Goal: Information Seeking & Learning: Check status

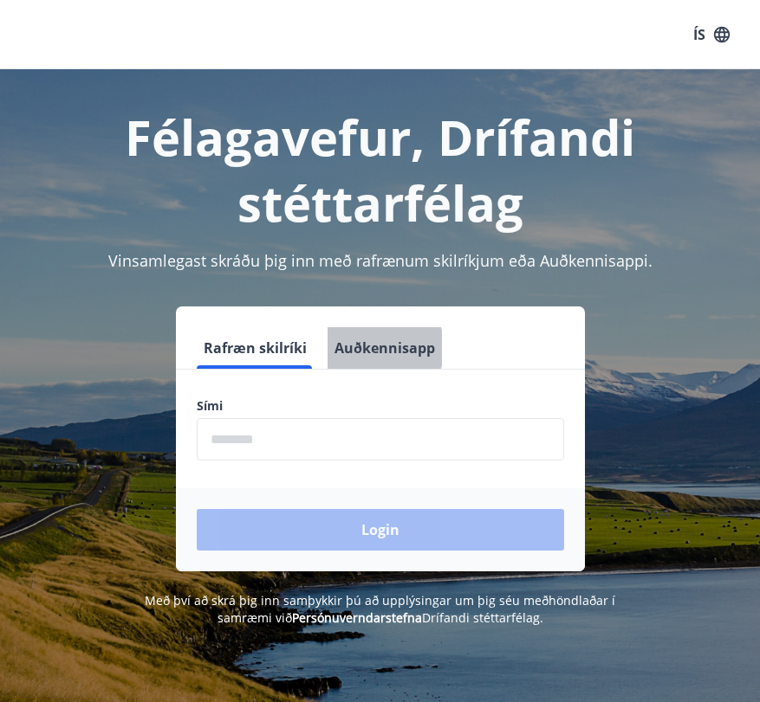
click at [355, 348] on button "Auðkennisapp" at bounding box center [384, 348] width 114 height 42
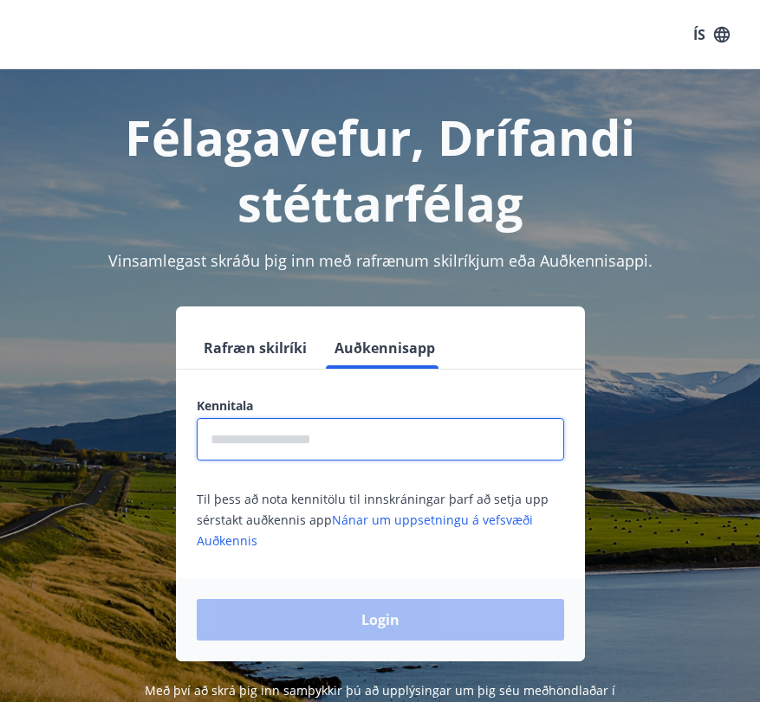
click at [305, 434] on input "text" at bounding box center [380, 439] width 367 height 42
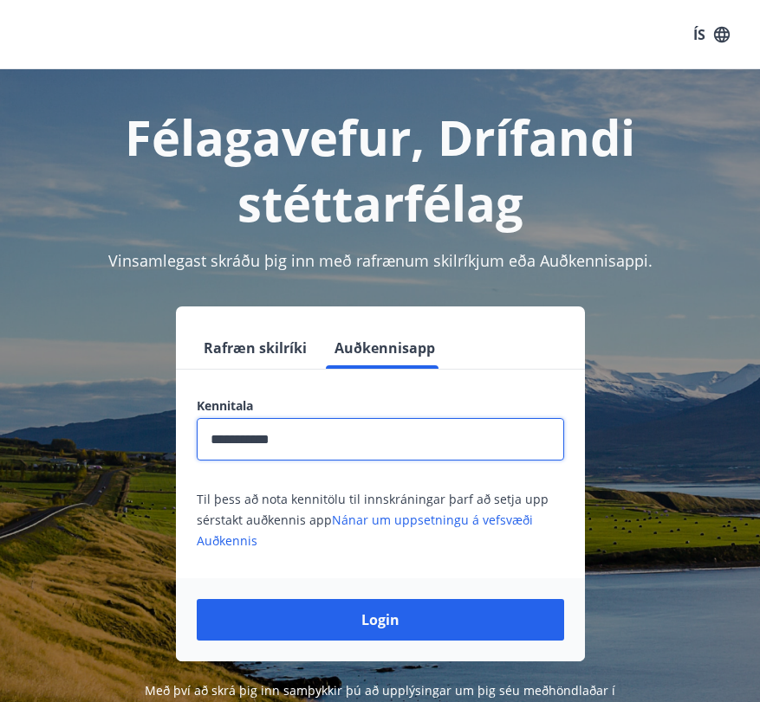
type input "**********"
click at [197, 599] on button "Login" at bounding box center [380, 620] width 367 height 42
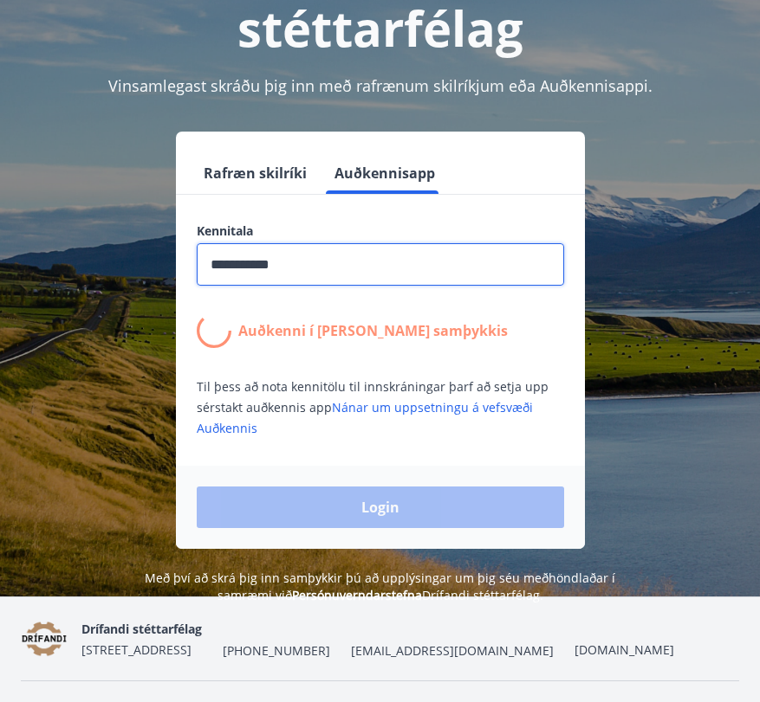
scroll to position [176, 0]
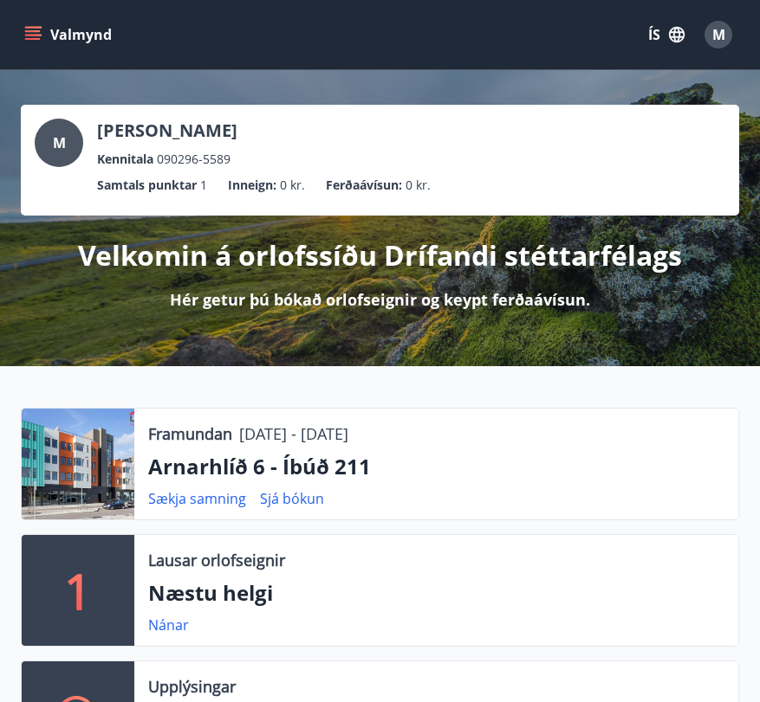
click at [655, 35] on button "ÍS" at bounding box center [665, 34] width 55 height 31
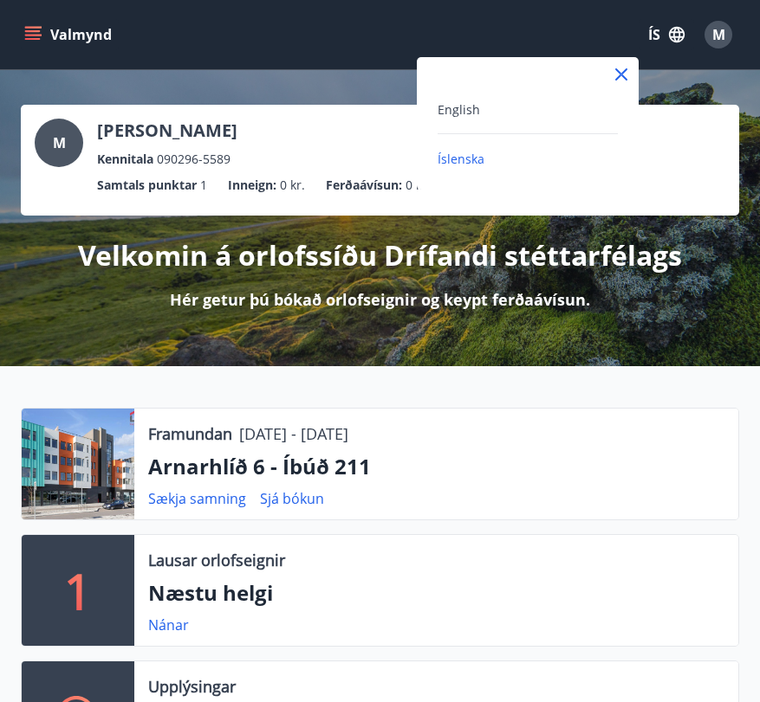
click at [459, 121] on div "English" at bounding box center [527, 117] width 180 height 36
click at [454, 107] on span "English" at bounding box center [458, 109] width 42 height 16
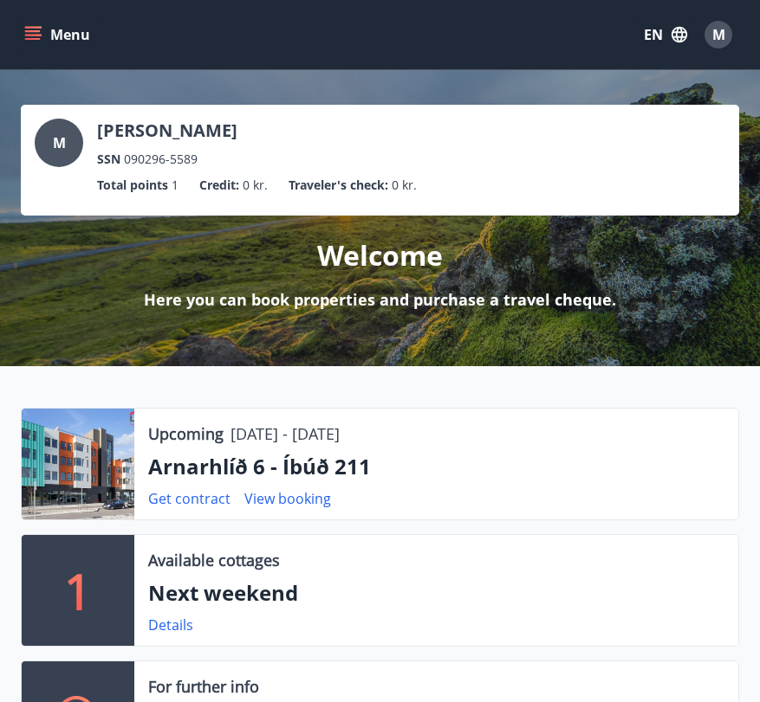
click at [32, 33] on icon "menu" at bounding box center [32, 34] width 17 height 17
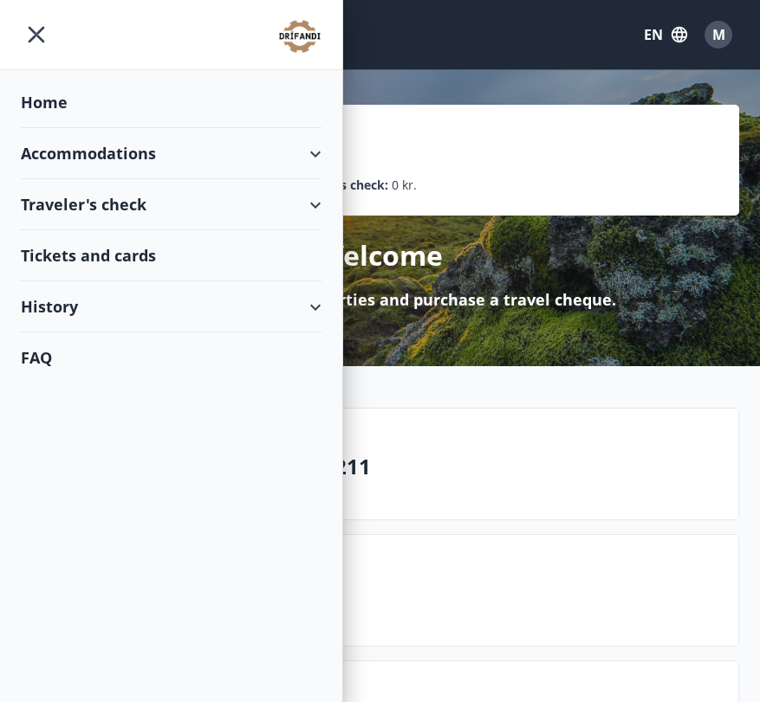
click at [175, 295] on div "History" at bounding box center [171, 307] width 301 height 51
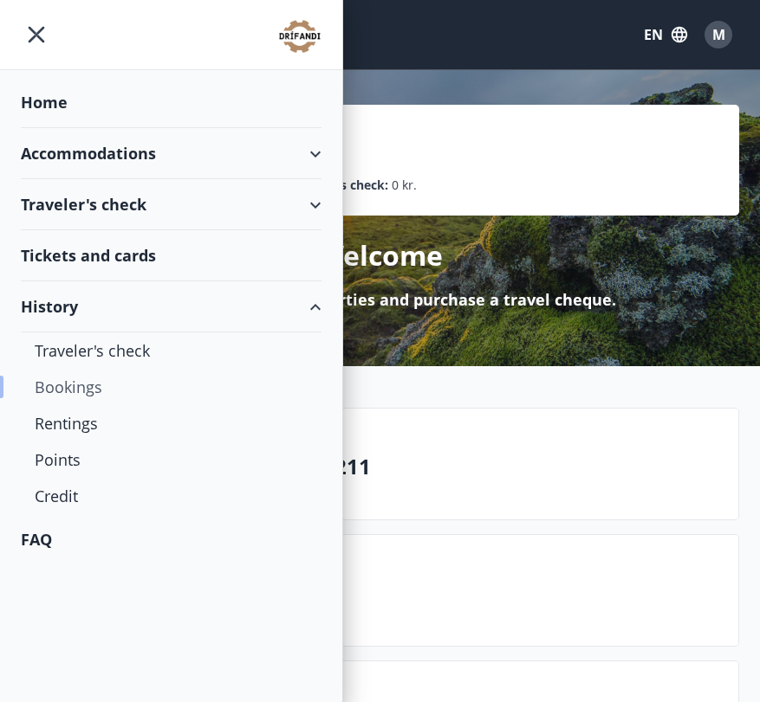
click at [62, 394] on div "Bookings" at bounding box center [171, 387] width 273 height 36
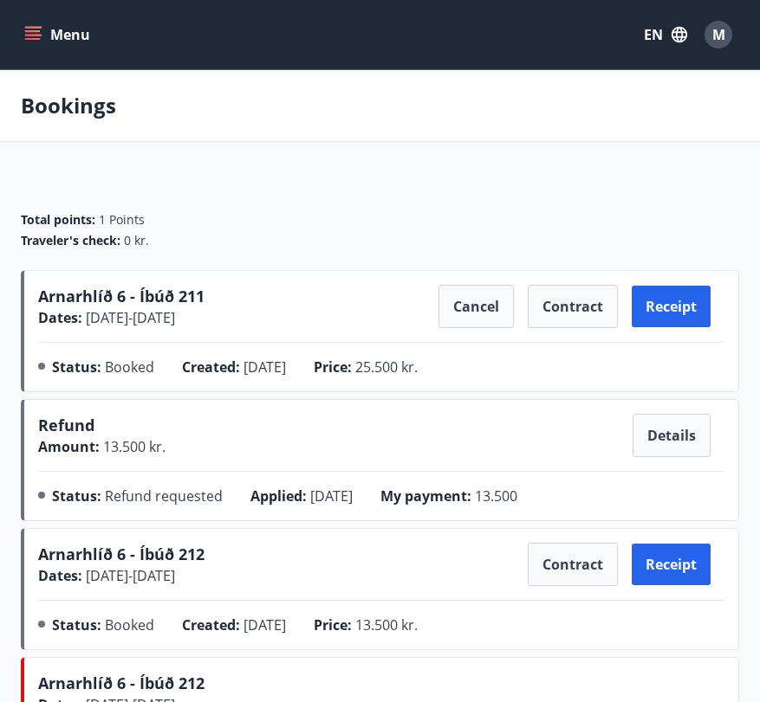
click at [454, 485] on div "Refund Amount : 13.500 kr. Details Status : Refund requested Applied : [DATE] M…" at bounding box center [381, 464] width 686 height 100
click at [674, 428] on button "Details" at bounding box center [671, 435] width 78 height 43
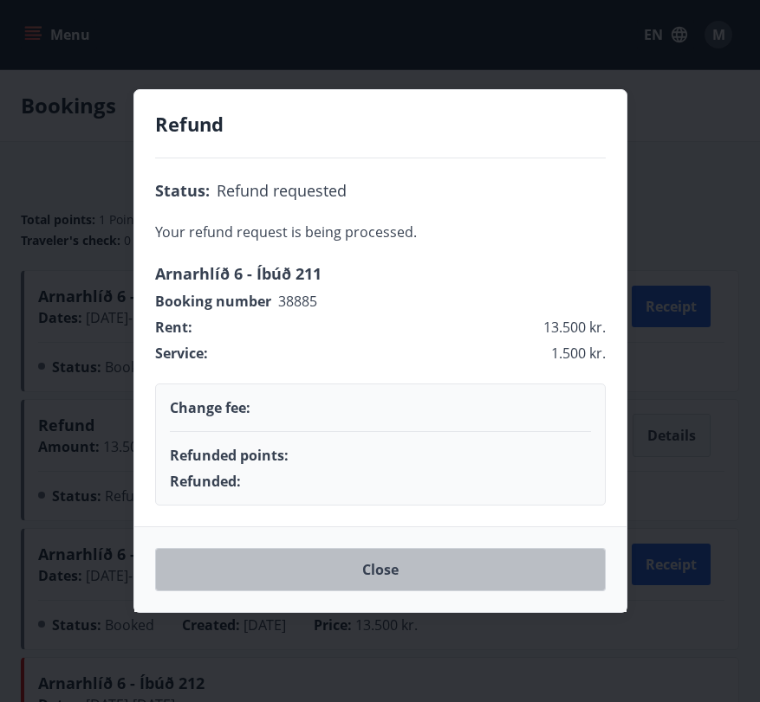
click at [425, 586] on button "Close" at bounding box center [380, 569] width 450 height 43
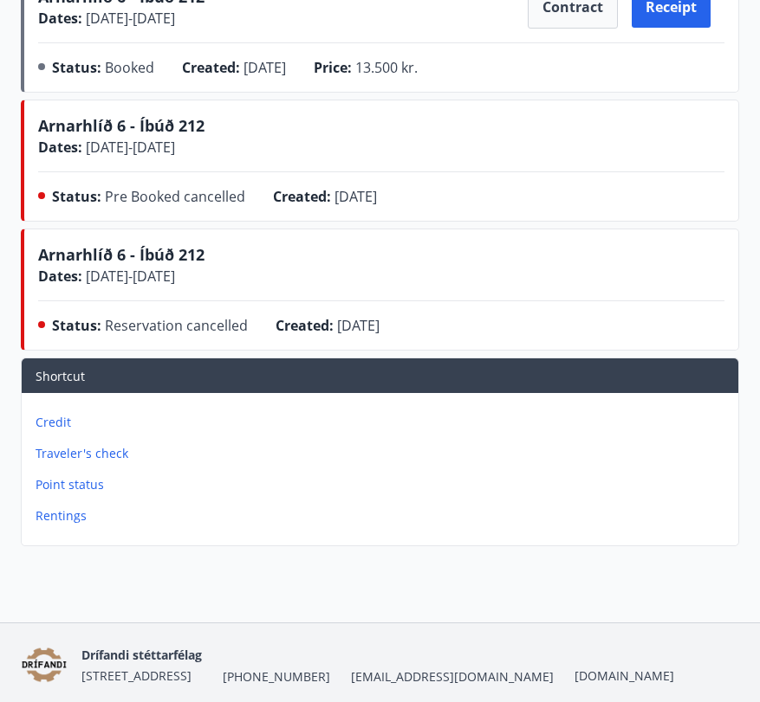
scroll to position [562, 0]
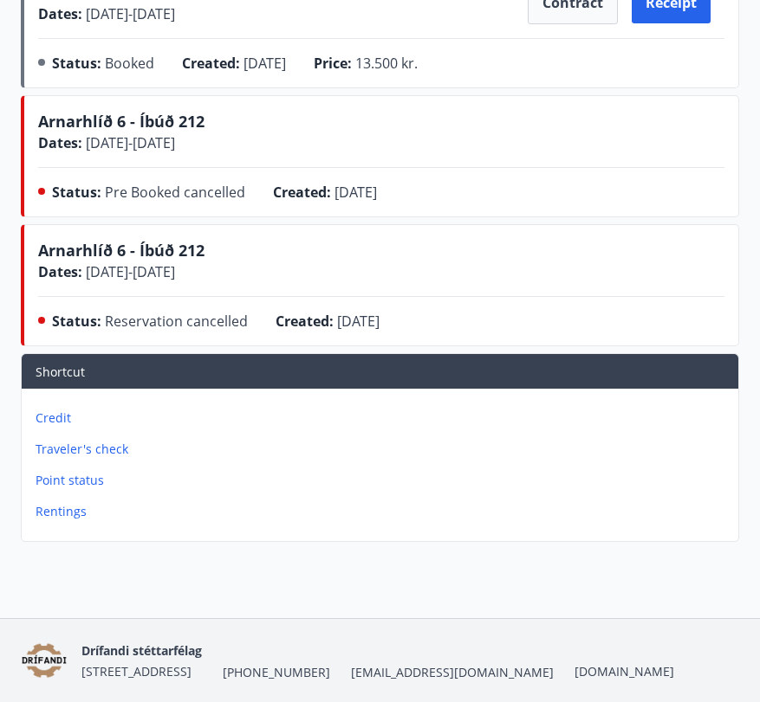
click at [42, 415] on p "Credit" at bounding box center [384, 418] width 696 height 17
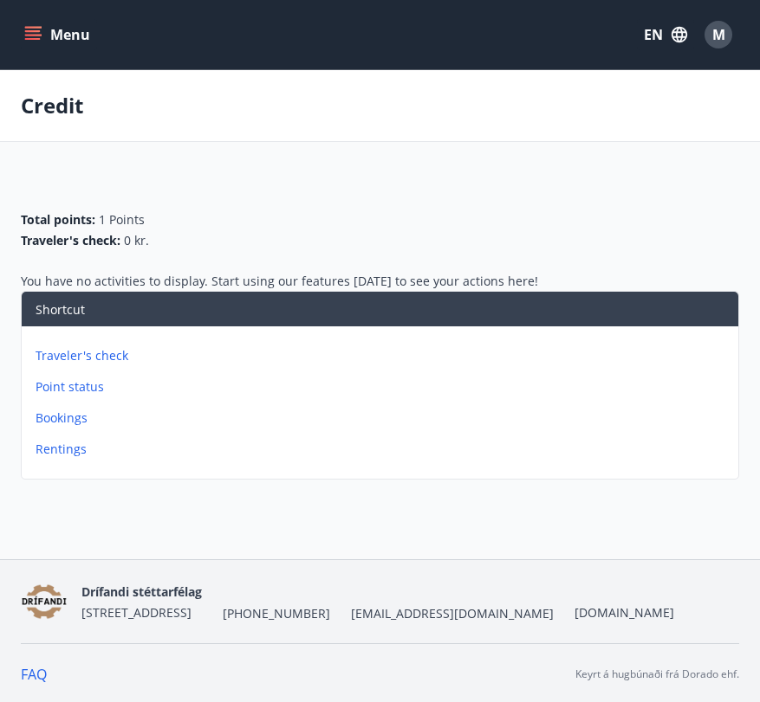
click at [68, 383] on p "Point status" at bounding box center [384, 387] width 696 height 17
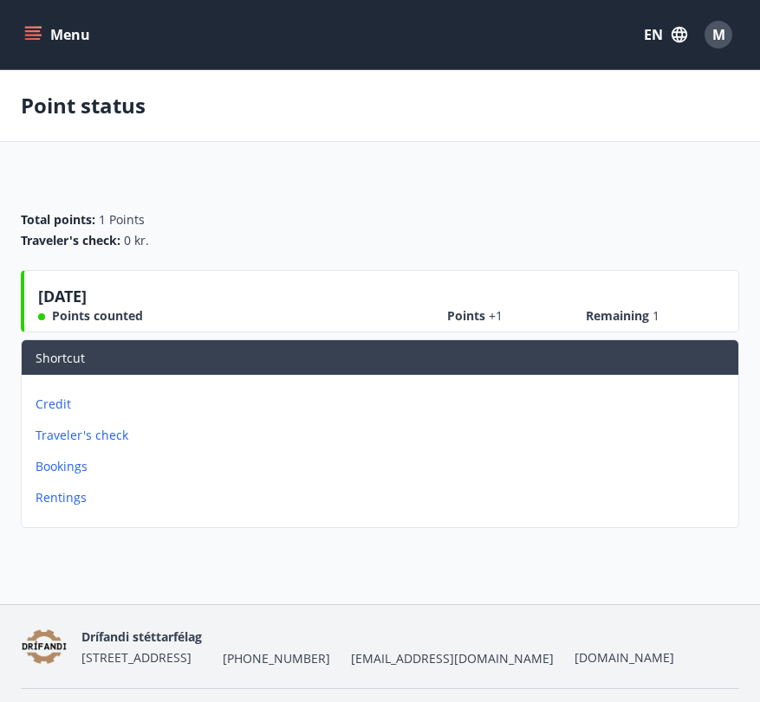
click at [65, 474] on p "Bookings" at bounding box center [384, 466] width 696 height 17
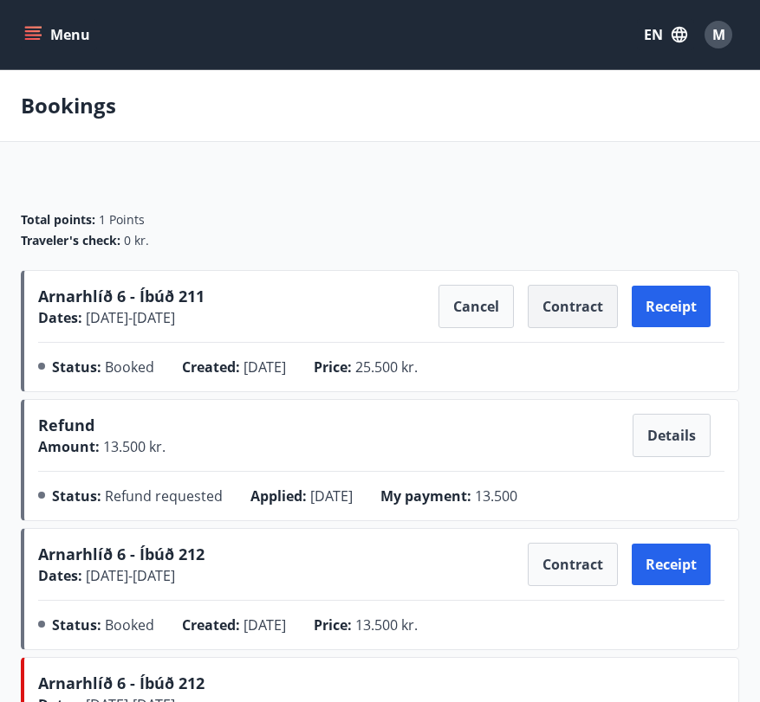
click at [588, 299] on button "Contract" at bounding box center [573, 306] width 90 height 43
click at [41, 36] on icon "menu" at bounding box center [34, 35] width 19 height 2
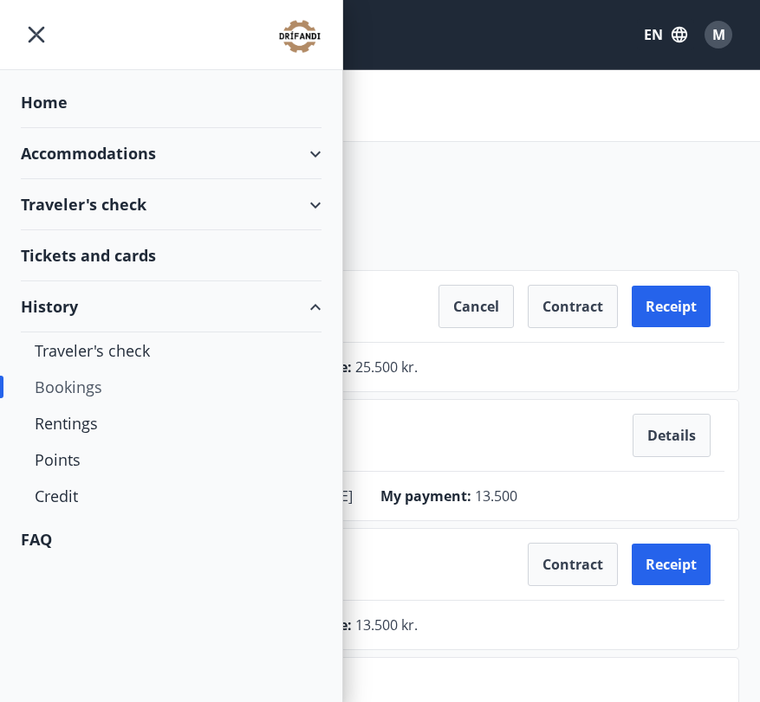
click at [94, 155] on div "Accommodations" at bounding box center [171, 153] width 301 height 51
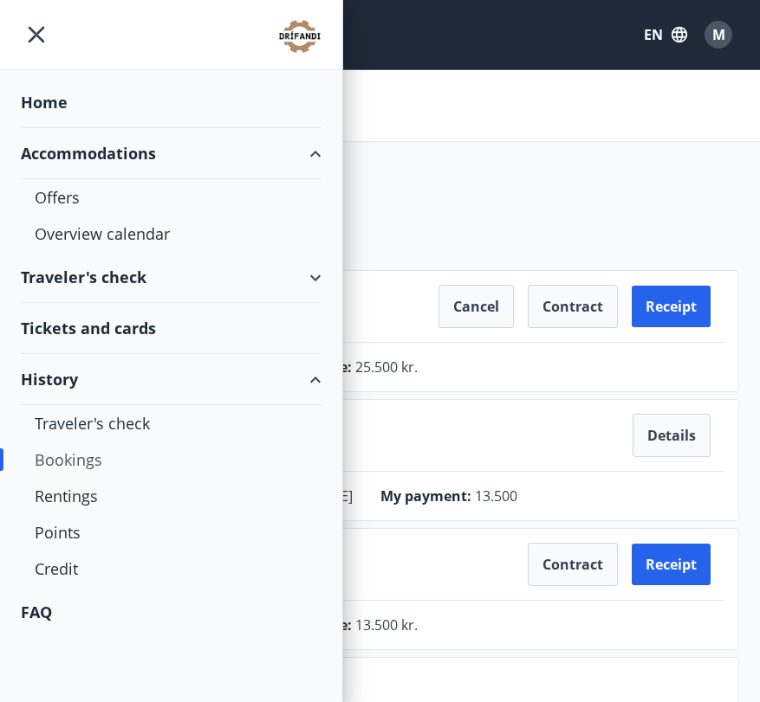
click at [94, 155] on div "Accommodations" at bounding box center [171, 153] width 301 height 51
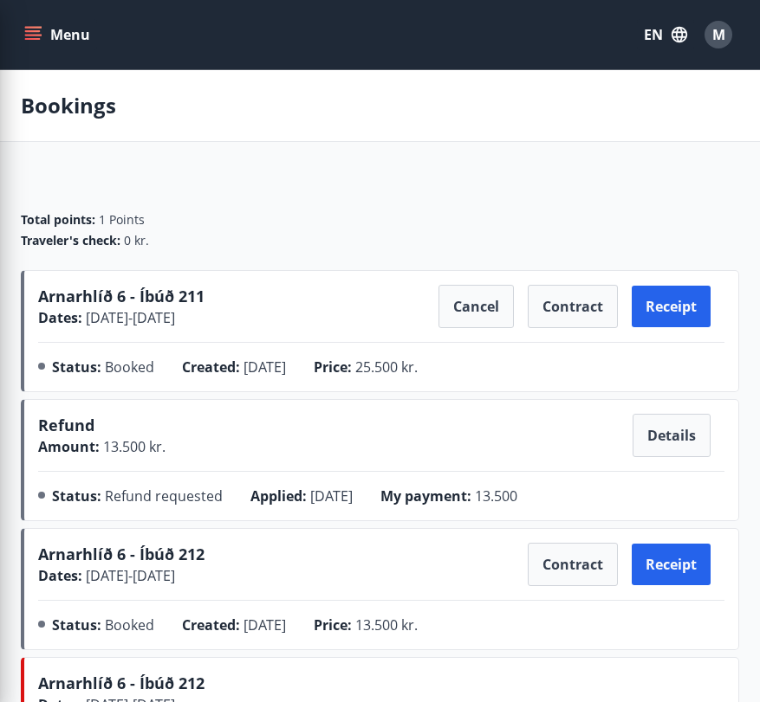
click at [733, 573] on div "Arnarhlíð 6 - Íbúð 212 Dates : [DATE] - [DATE] Contract Receipt Status : Booked…" at bounding box center [380, 589] width 718 height 122
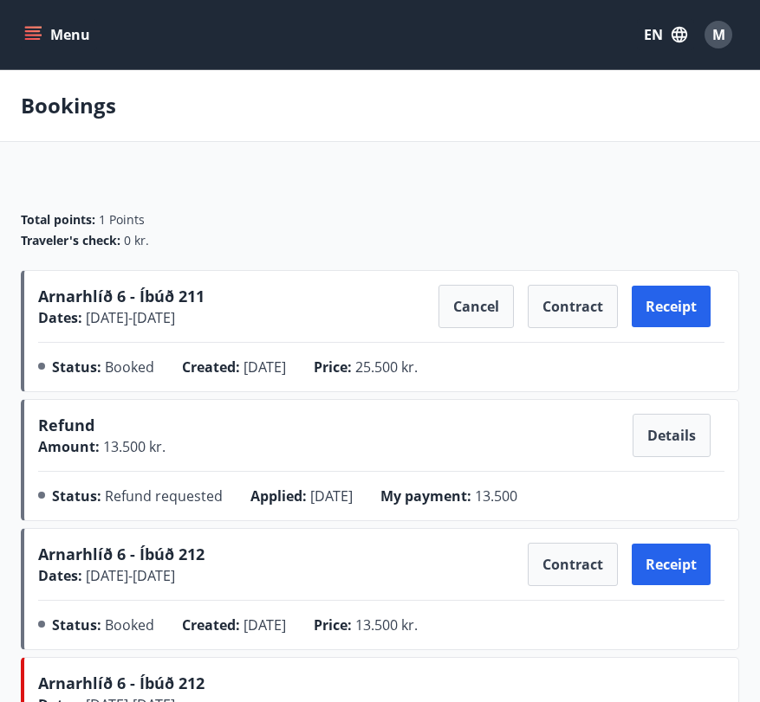
click at [150, 296] on span "Arnarhlíð 6 - Íbúð 211" at bounding box center [121, 296] width 166 height 21
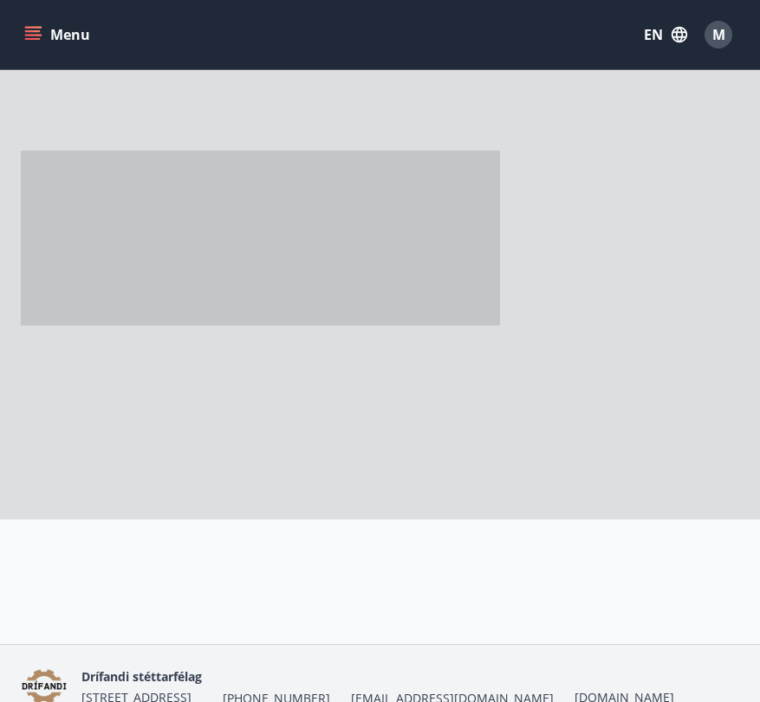
click at [150, 296] on span at bounding box center [389, 238] width 736 height 175
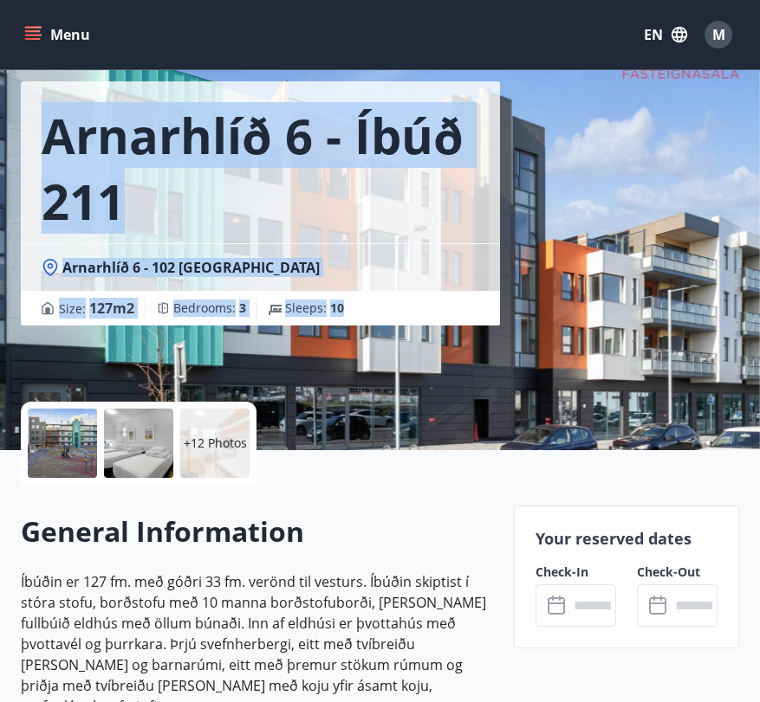
scroll to position [62, 0]
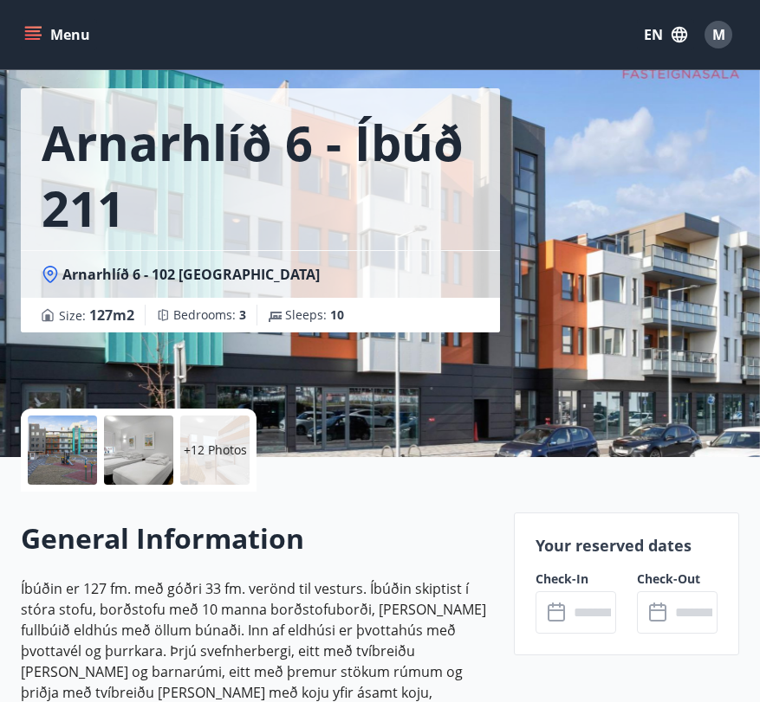
click at [205, 450] on p "+12 Photos" at bounding box center [215, 450] width 63 height 17
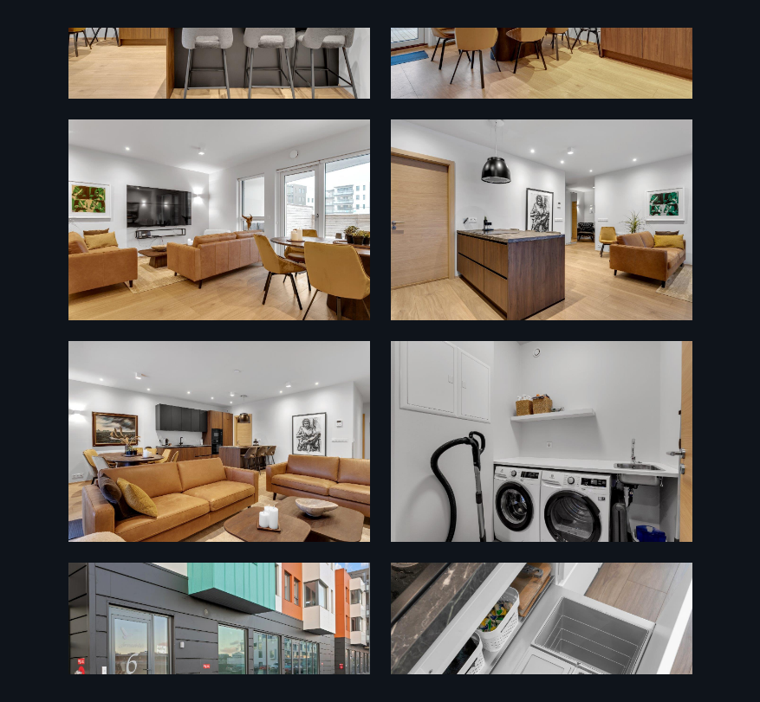
scroll to position [1382, 0]
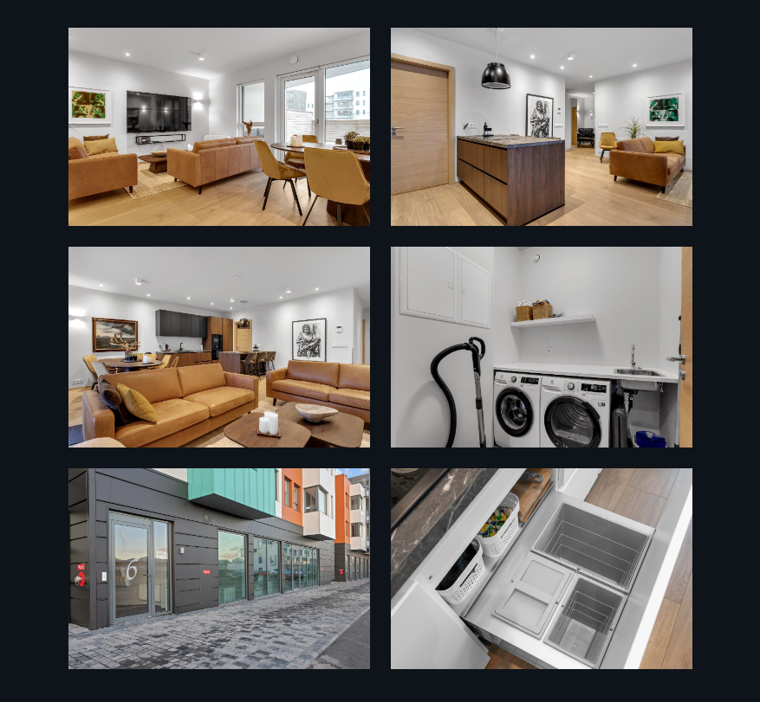
click at [604, 139] on img at bounding box center [541, 125] width 301 height 201
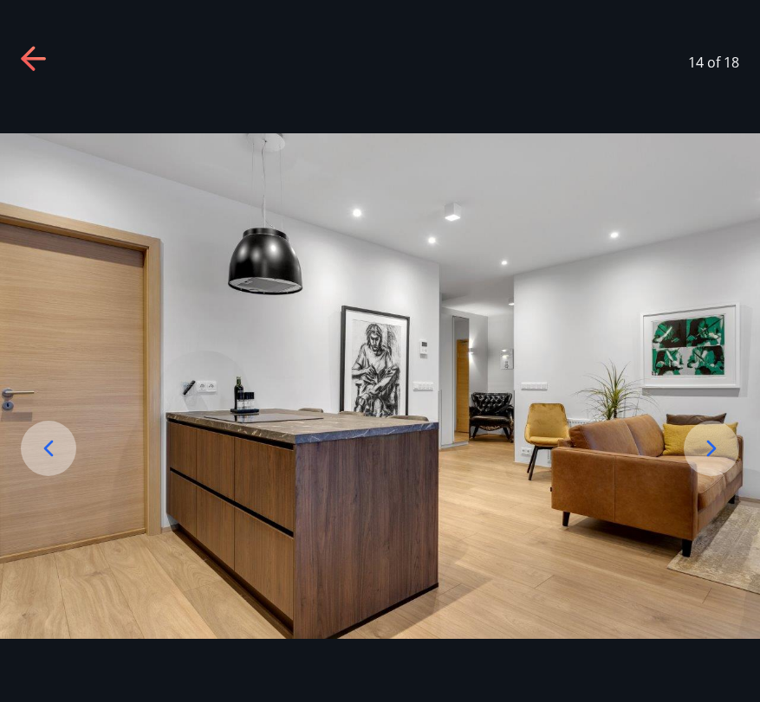
click at [50, 437] on icon at bounding box center [49, 449] width 28 height 28
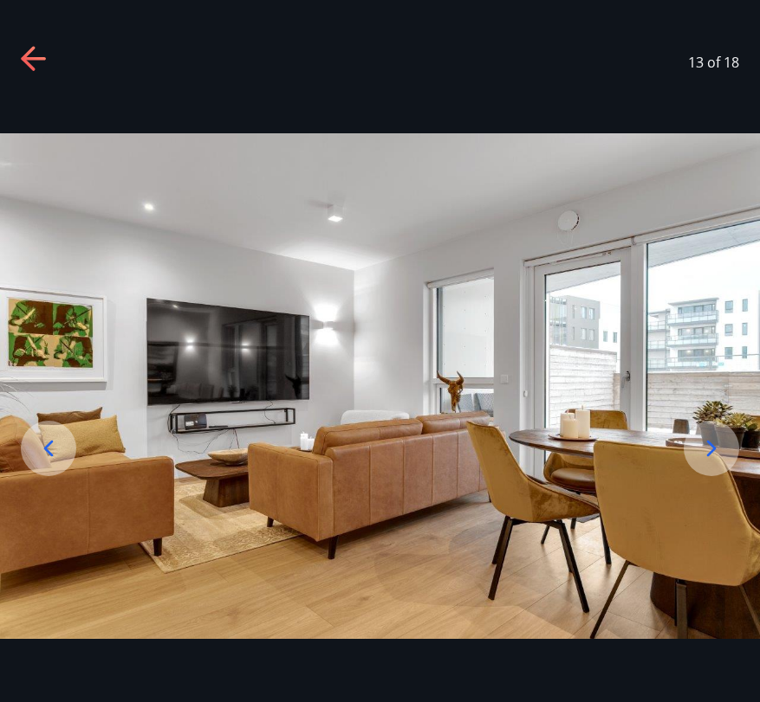
click at [46, 448] on icon at bounding box center [49, 448] width 10 height 16
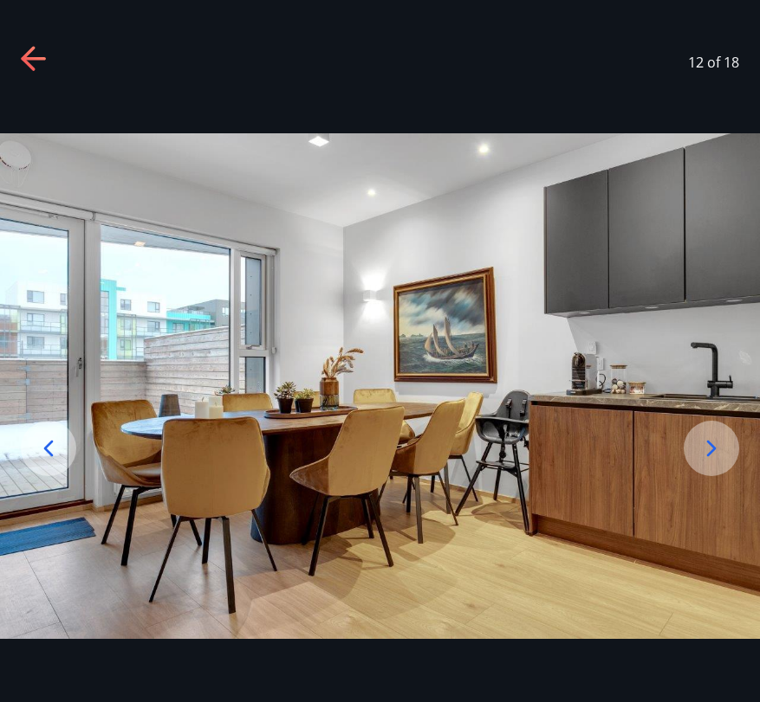
click at [46, 448] on icon at bounding box center [49, 448] width 10 height 16
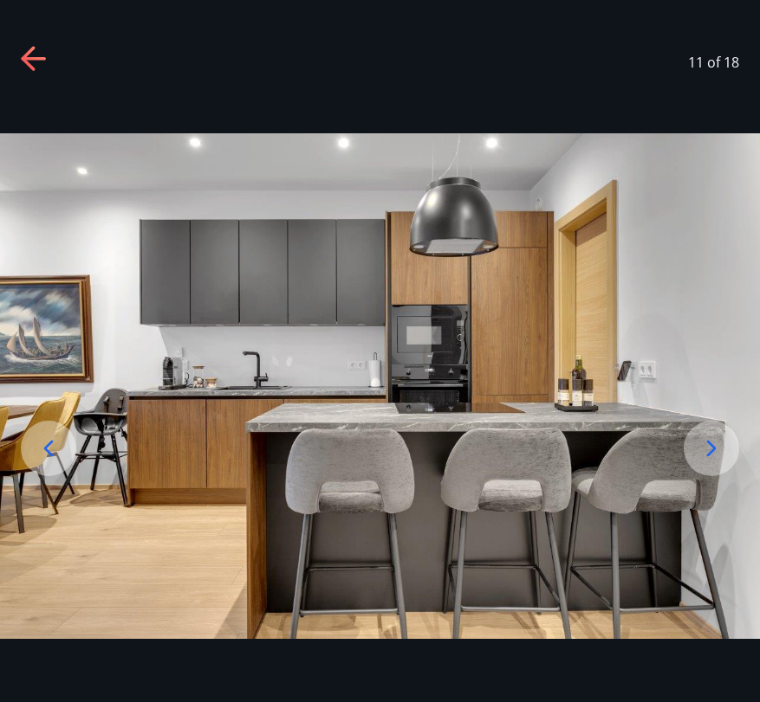
click at [46, 448] on icon at bounding box center [49, 448] width 10 height 16
